Goal: Check status: Check status

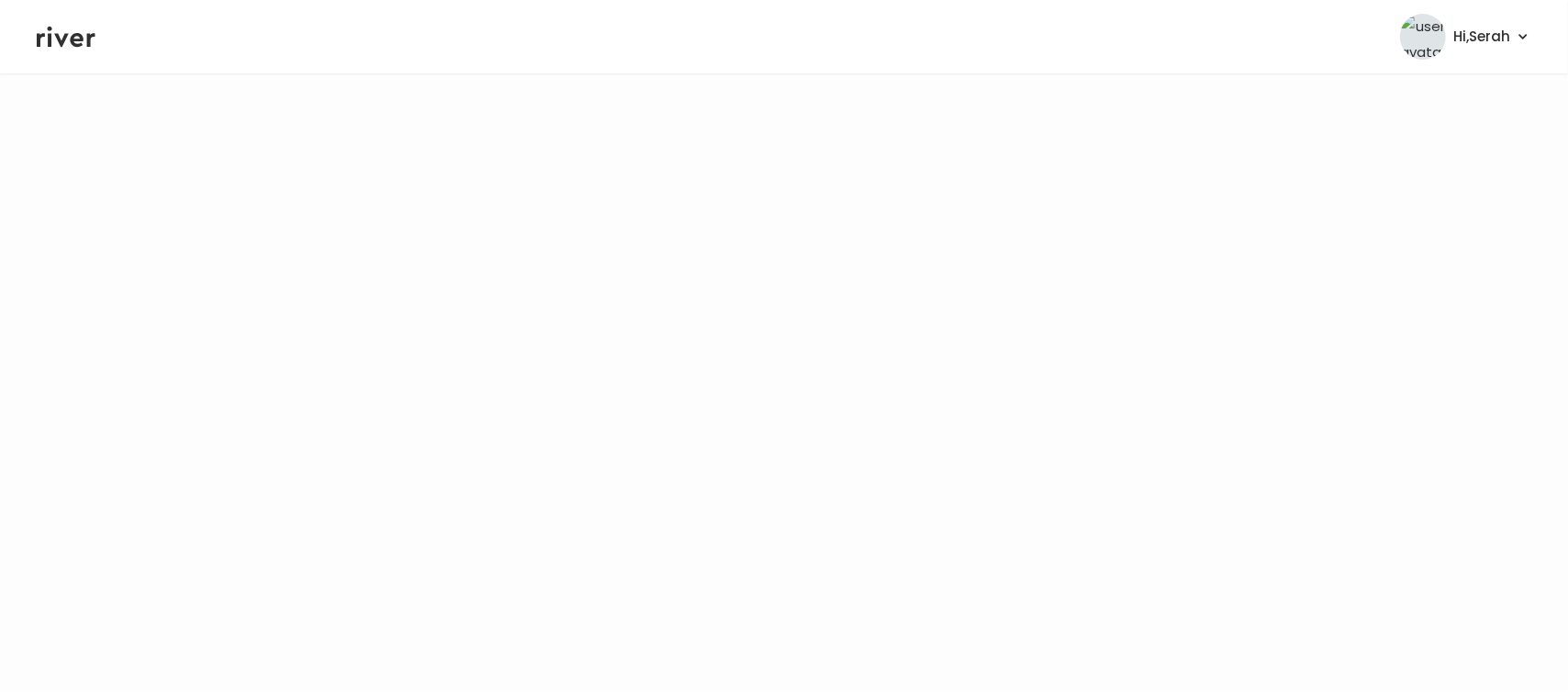
click at [66, 36] on icon at bounding box center [66, 37] width 58 height 21
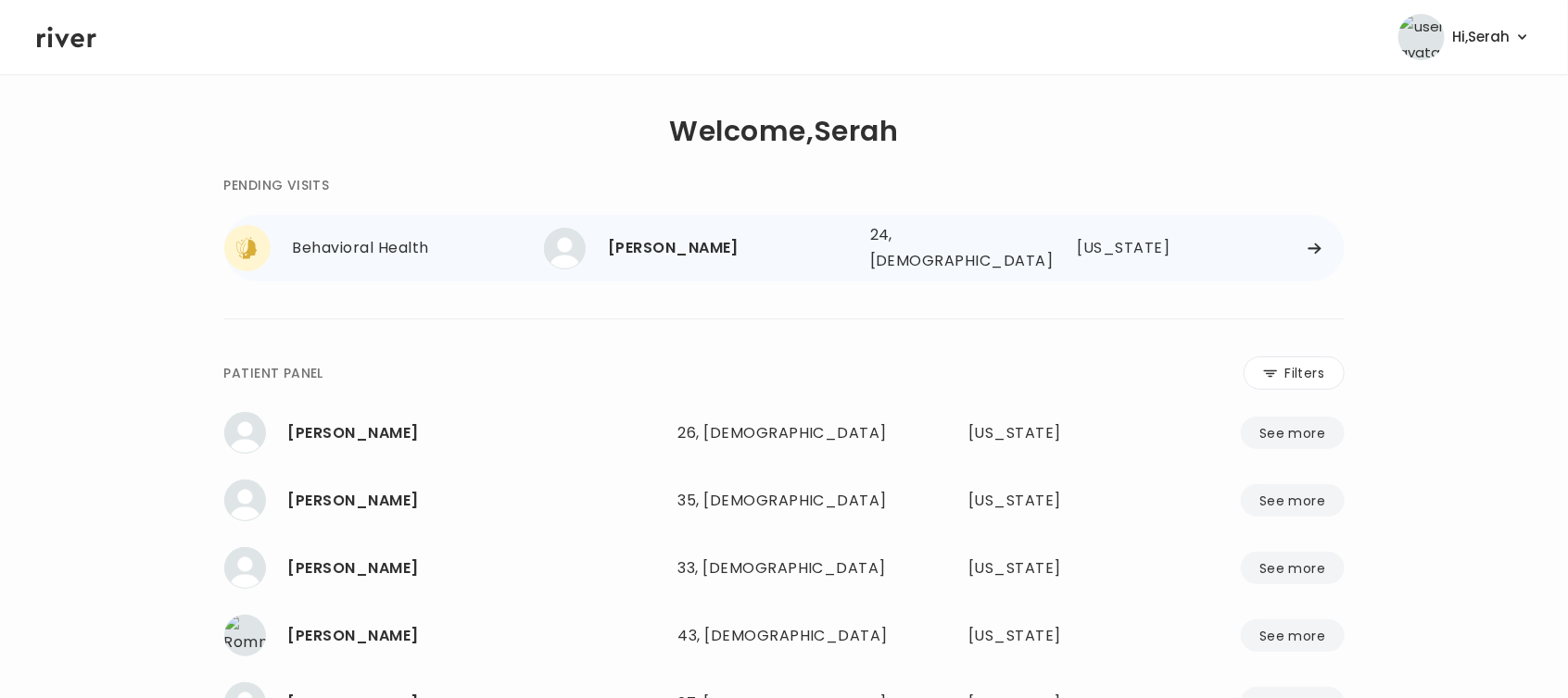
click at [655, 236] on div "[PERSON_NAME]" at bounding box center [732, 248] width 247 height 26
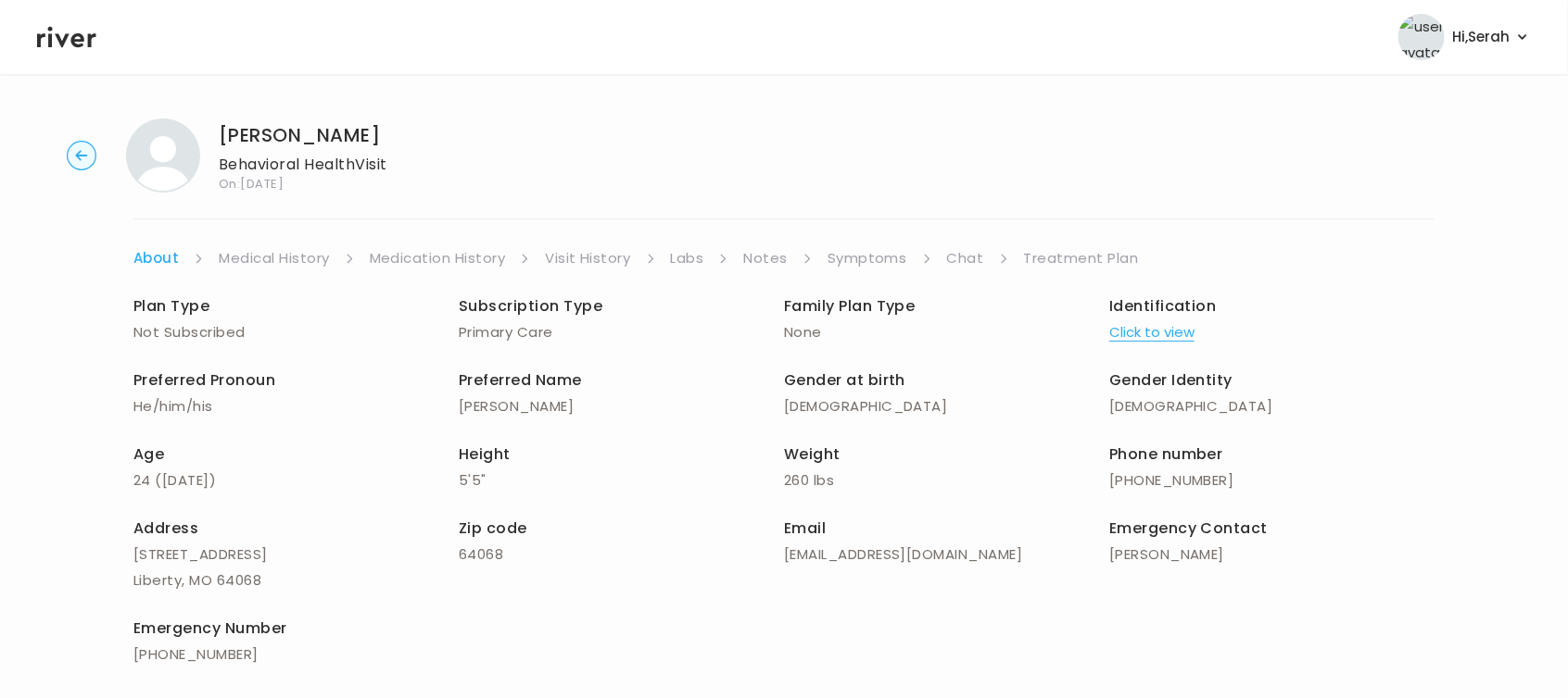
click at [655, 230] on div "[PERSON_NAME] Behavioral Health Visit On: [DATE] About Medical History Medicati…" at bounding box center [784, 439] width 1568 height 671
click at [832, 248] on link "Symptoms" at bounding box center [868, 257] width 80 height 26
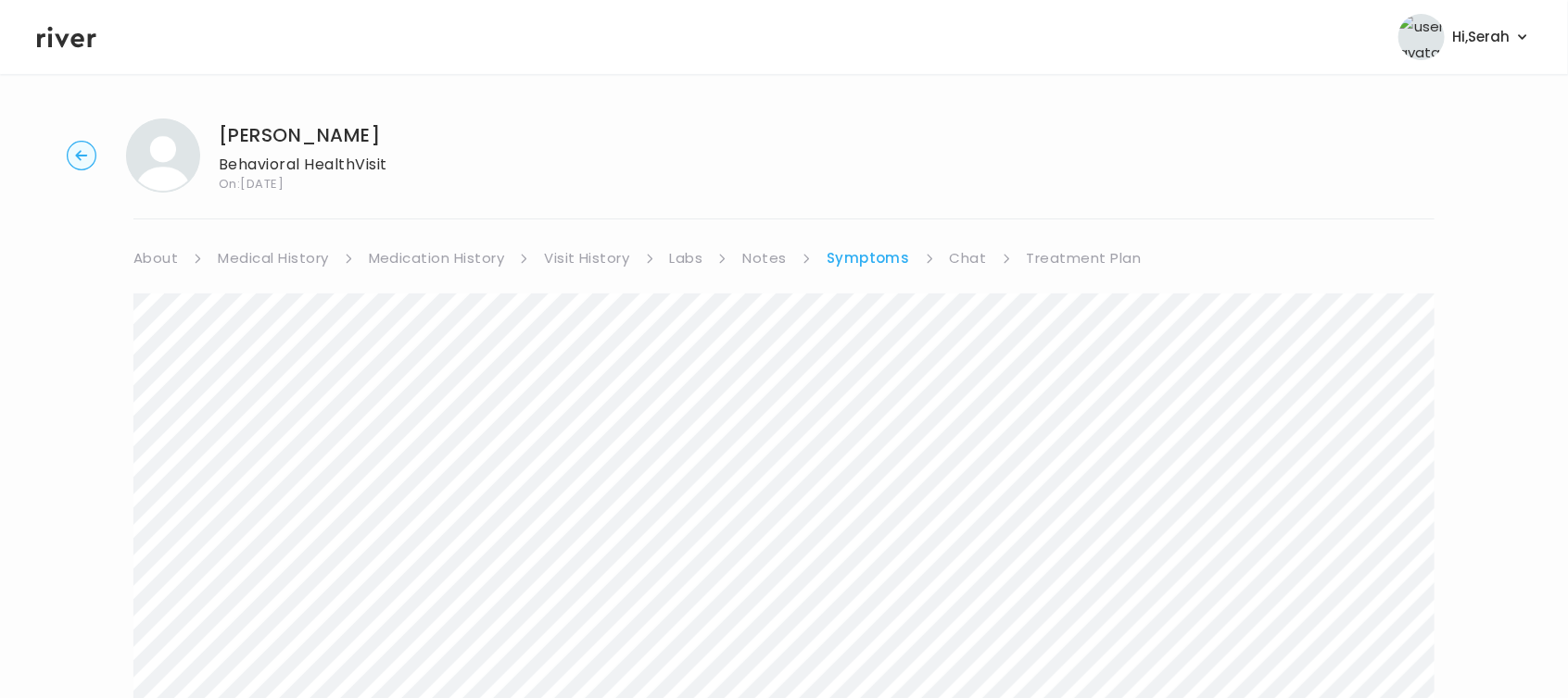
click at [259, 252] on link "Medical History" at bounding box center [273, 257] width 110 height 26
click at [969, 256] on link "Chat" at bounding box center [971, 257] width 37 height 26
click at [262, 255] on link "Medical History" at bounding box center [273, 257] width 110 height 26
click at [443, 245] on link "Medication History" at bounding box center [444, 257] width 136 height 26
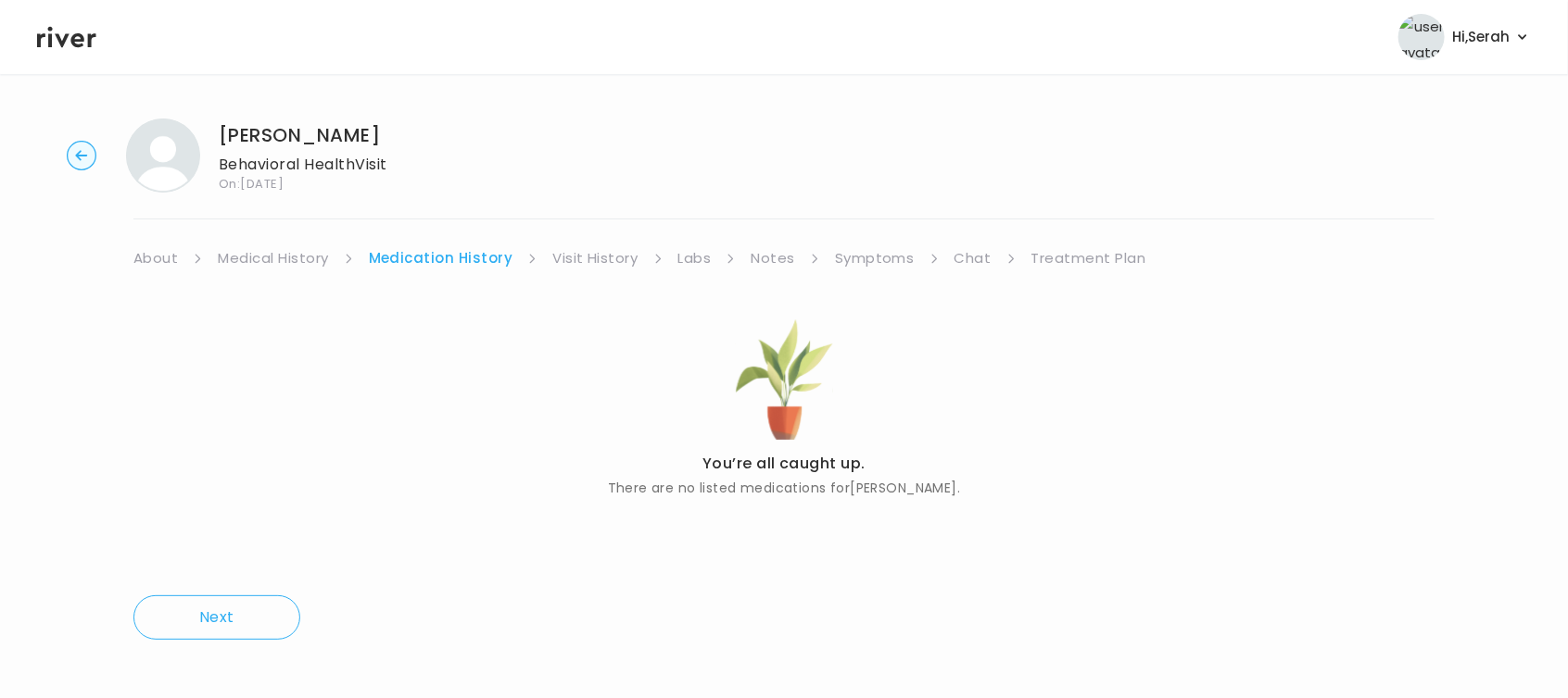
click at [306, 257] on link "Medical History" at bounding box center [273, 257] width 110 height 26
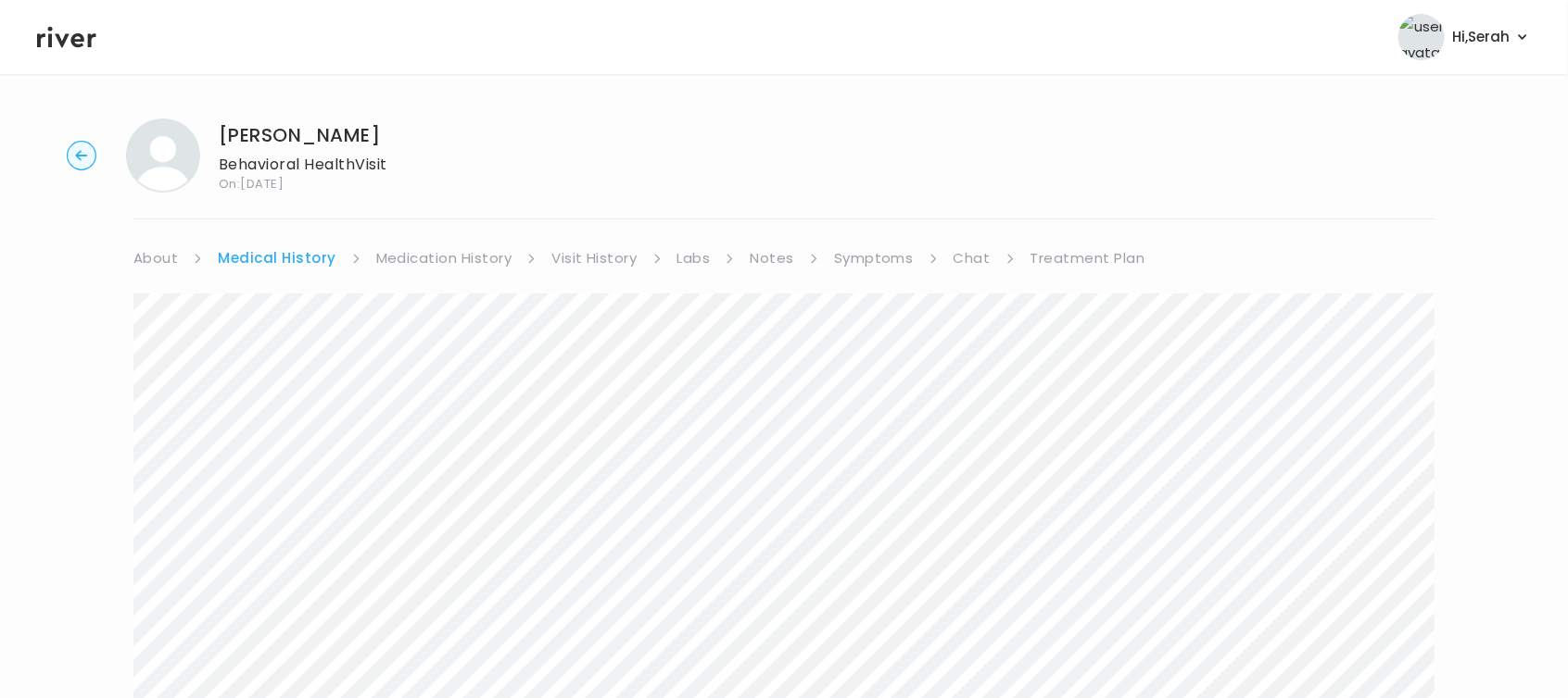
click at [955, 259] on link "Chat" at bounding box center [971, 257] width 37 height 26
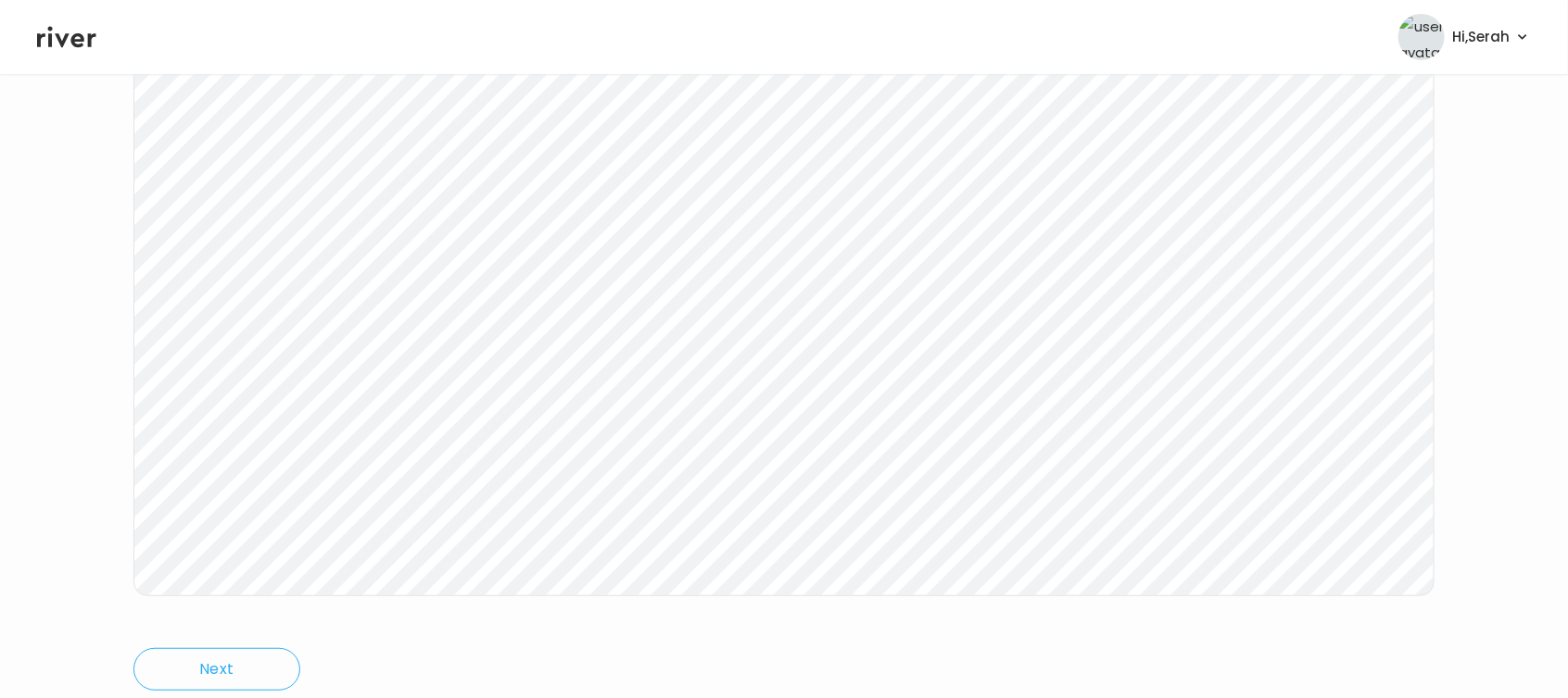
scroll to position [330, 0]
